Goal: Transaction & Acquisition: Purchase product/service

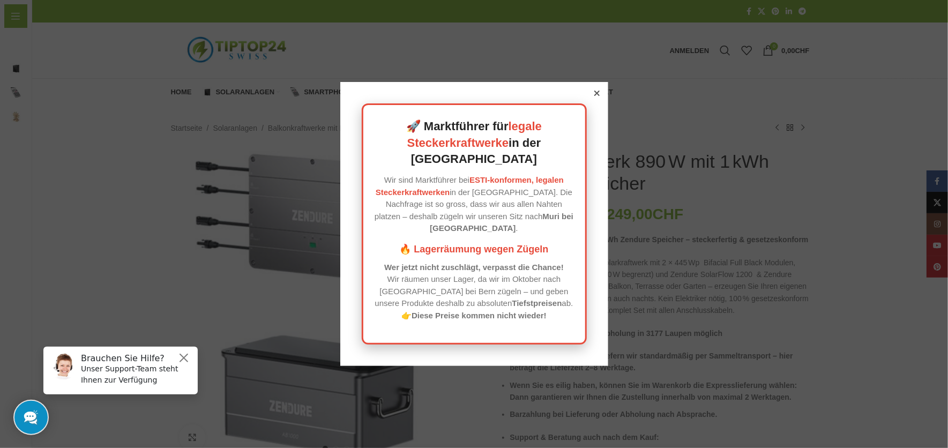
click at [594, 96] on icon at bounding box center [596, 93] width 5 height 5
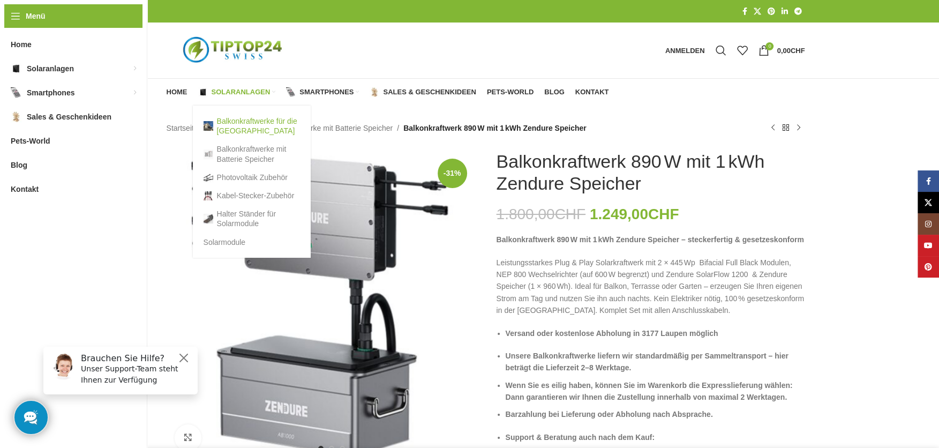
click at [244, 122] on link "Balkonkraftwerke für die [GEOGRAPHIC_DATA]" at bounding box center [252, 126] width 96 height 28
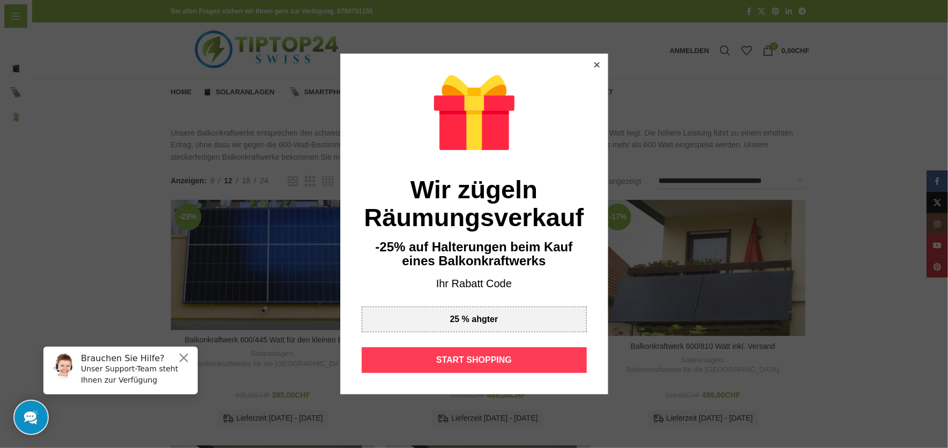
click at [469, 359] on div "START SHOPPING" at bounding box center [474, 360] width 225 height 26
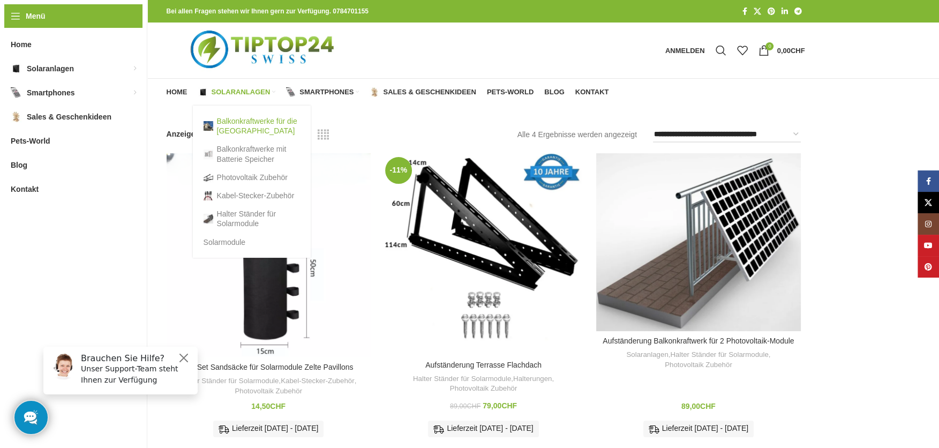
click at [242, 122] on link "Balkonkraftwerke für die [GEOGRAPHIC_DATA]" at bounding box center [252, 126] width 96 height 28
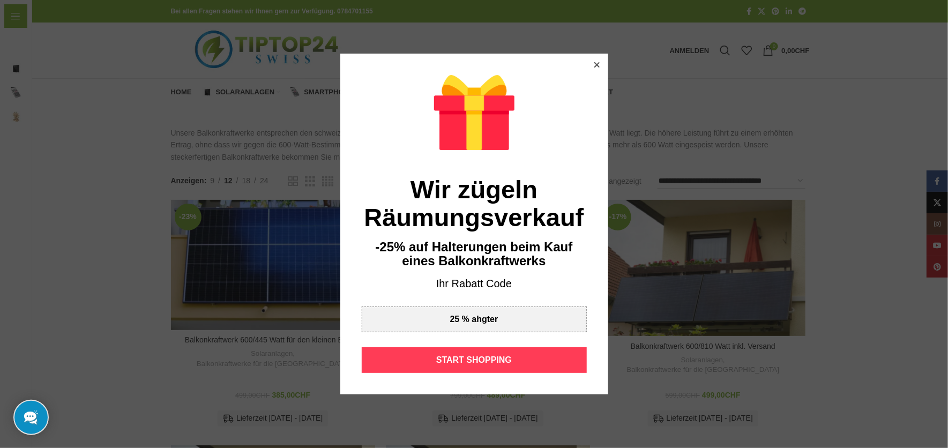
click at [487, 357] on div "START SHOPPING" at bounding box center [474, 360] width 225 height 26
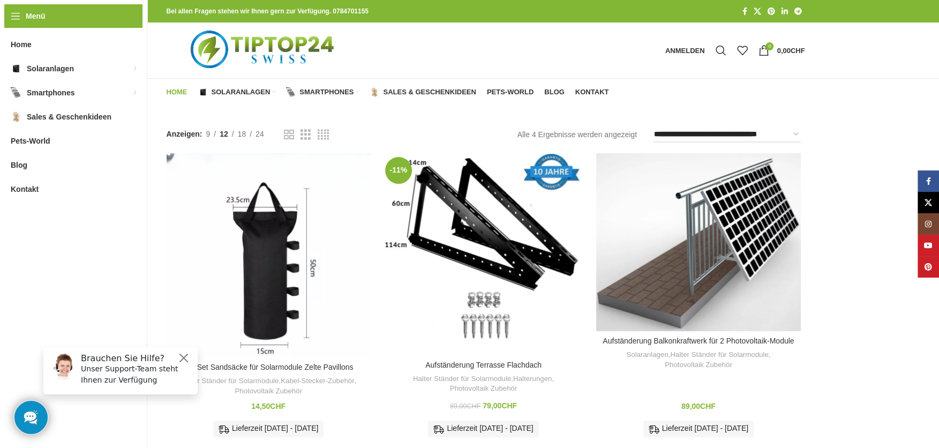
click at [181, 89] on span "Home" at bounding box center [177, 92] width 21 height 9
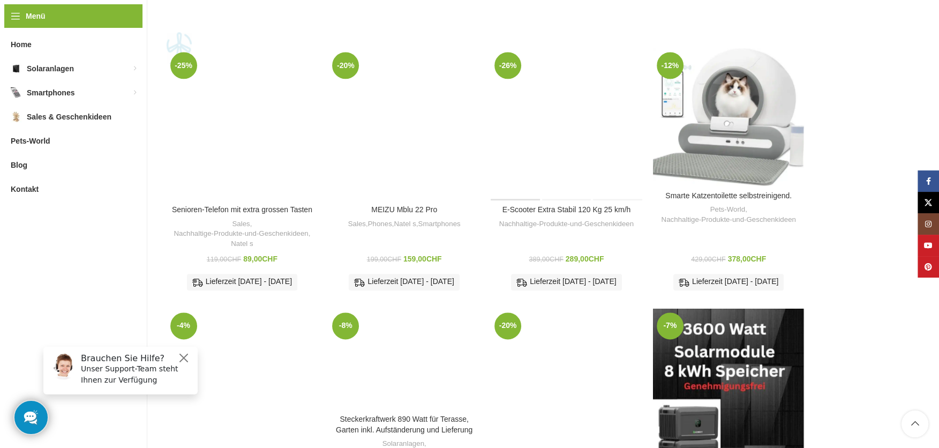
scroll to position [1428, 0]
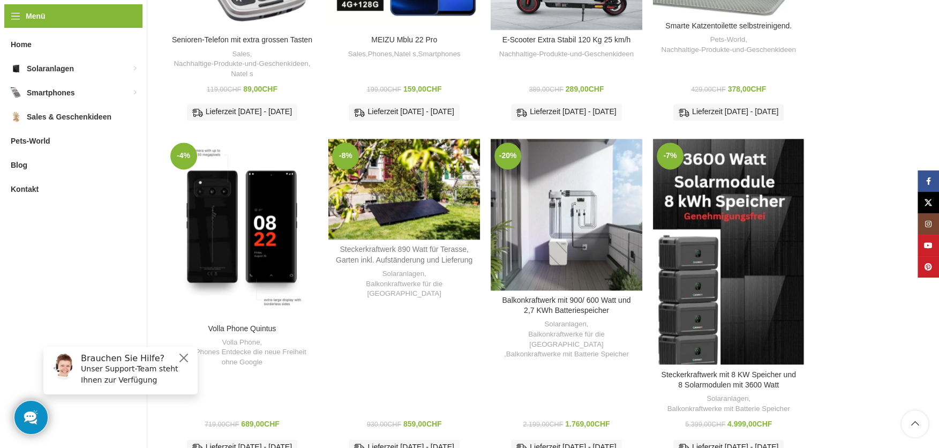
click at [403, 255] on link "Steckerkraftwerk 890 Watt für Terasse, Garten inkl. Aufständerung und Lieferung" at bounding box center [404, 254] width 137 height 19
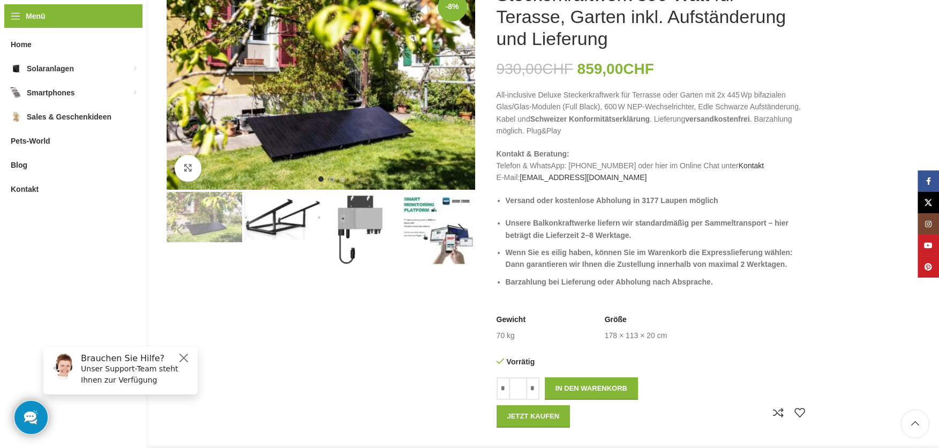
scroll to position [238, 0]
